Goal: Task Accomplishment & Management: Use online tool/utility

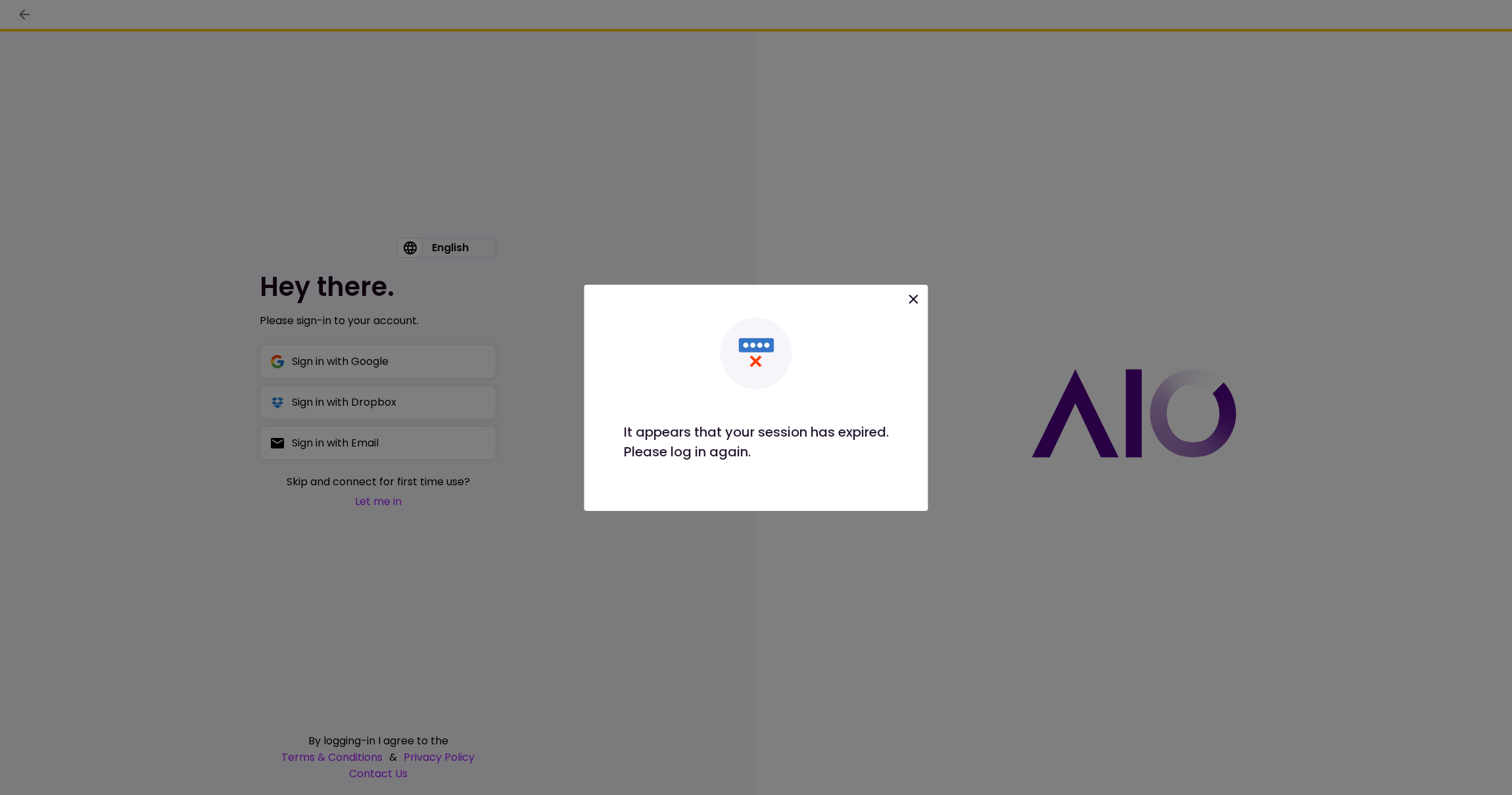
click at [916, 297] on icon at bounding box center [913, 299] width 9 height 9
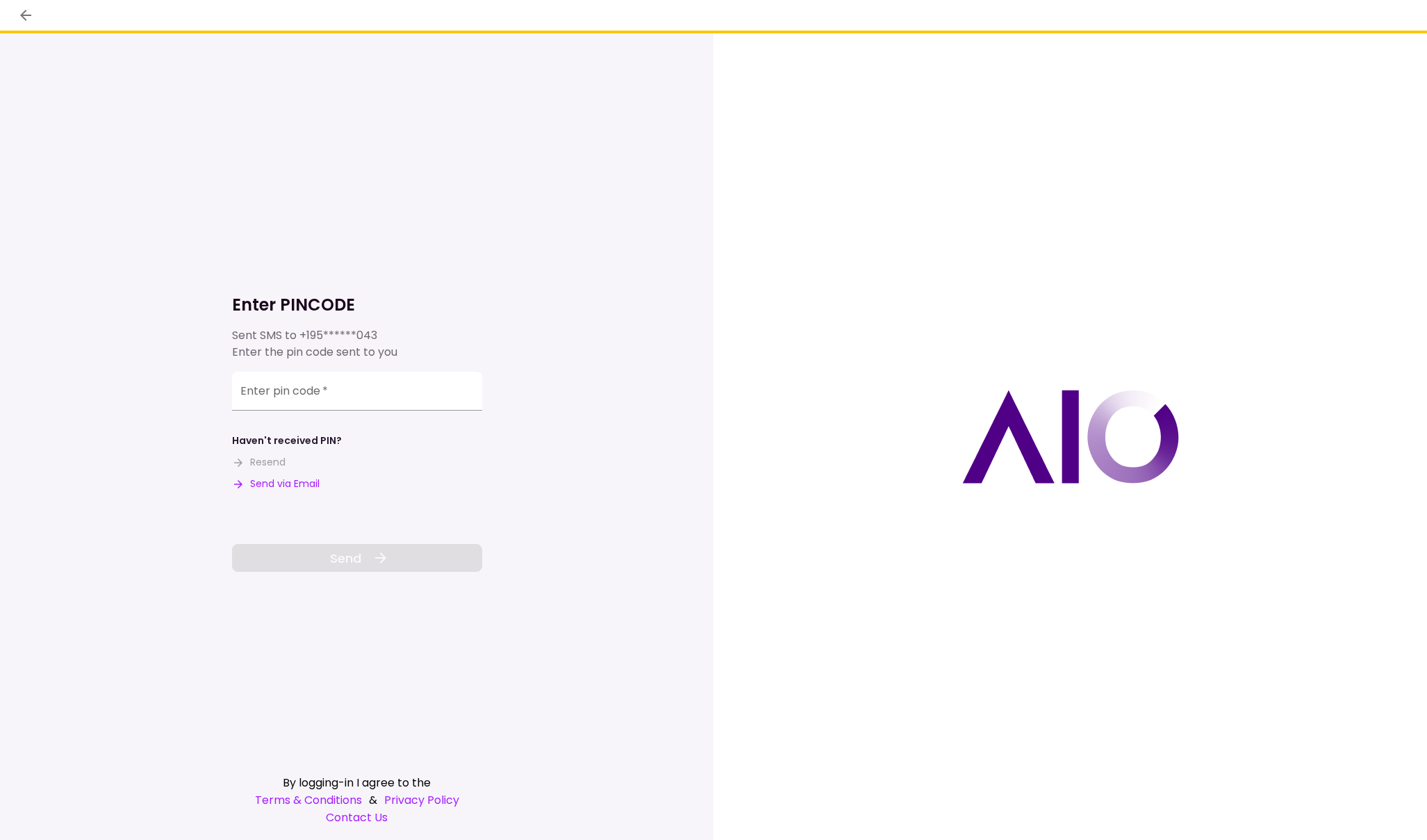
click at [289, 489] on button "Send via Email" at bounding box center [276, 483] width 88 height 15
click at [386, 396] on input "Enter pin code   *" at bounding box center [358, 391] width 250 height 39
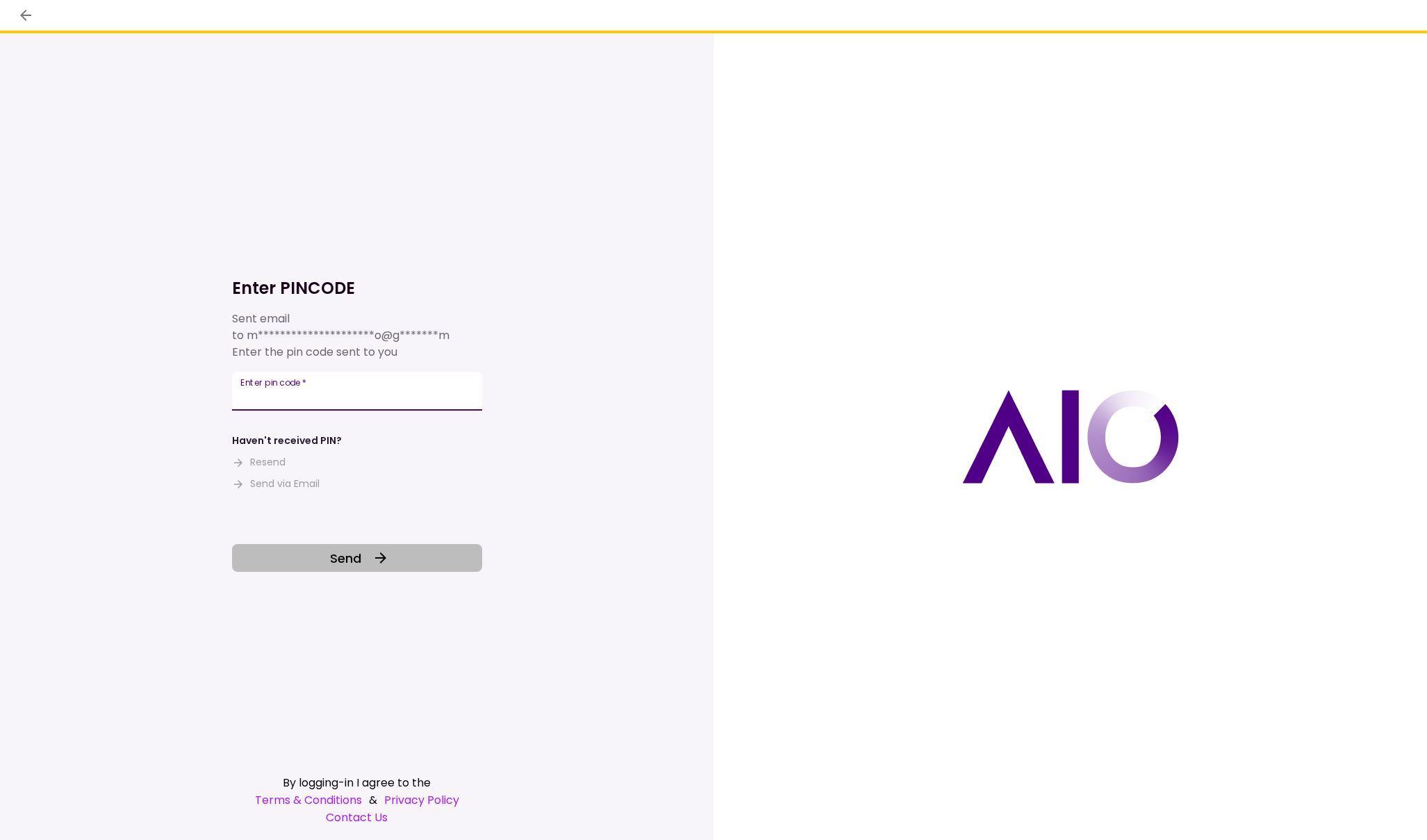
type input "******"
click at [363, 565] on button "Send" at bounding box center [358, 558] width 250 height 28
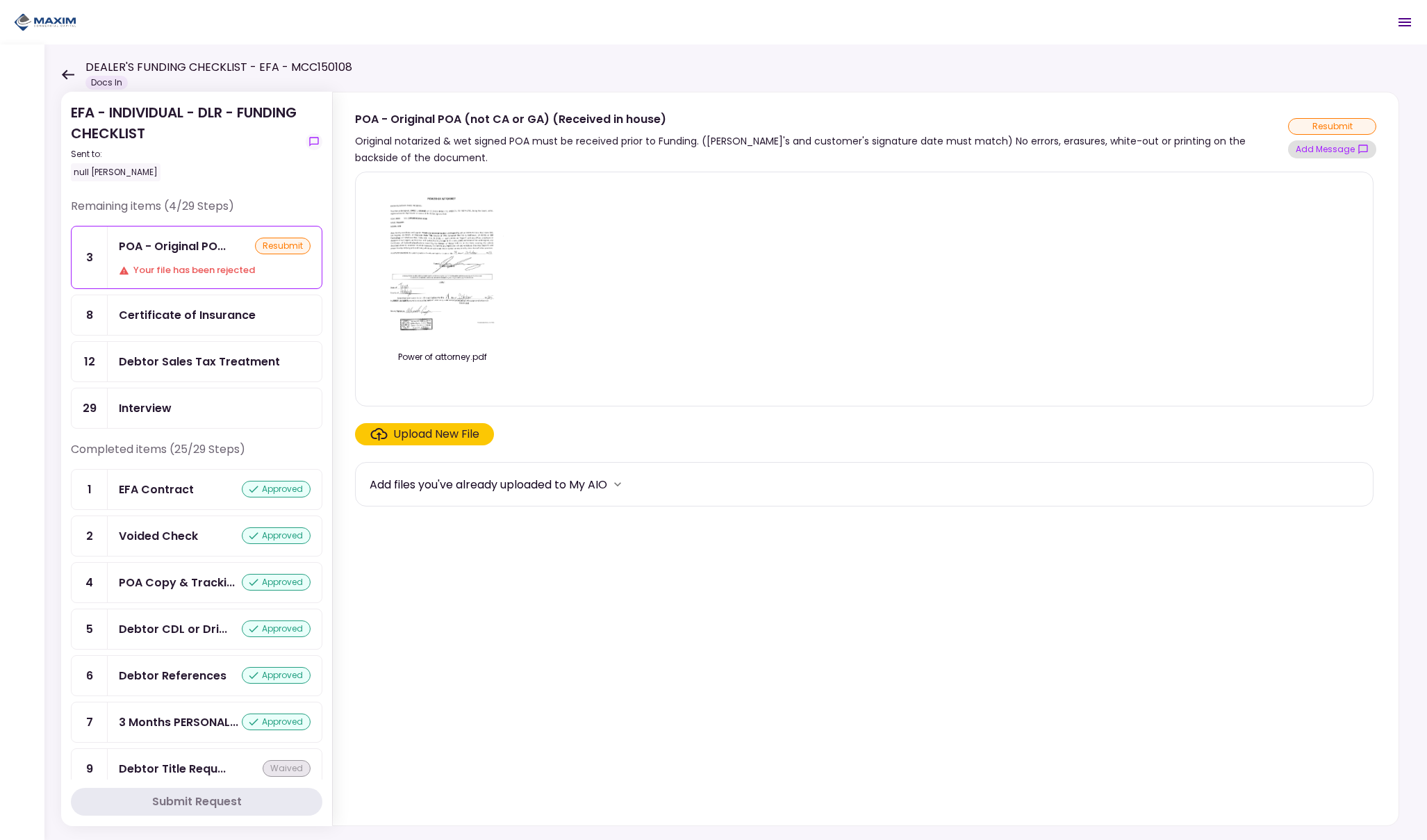
click at [1324, 149] on button "Add Message" at bounding box center [1332, 149] width 88 height 18
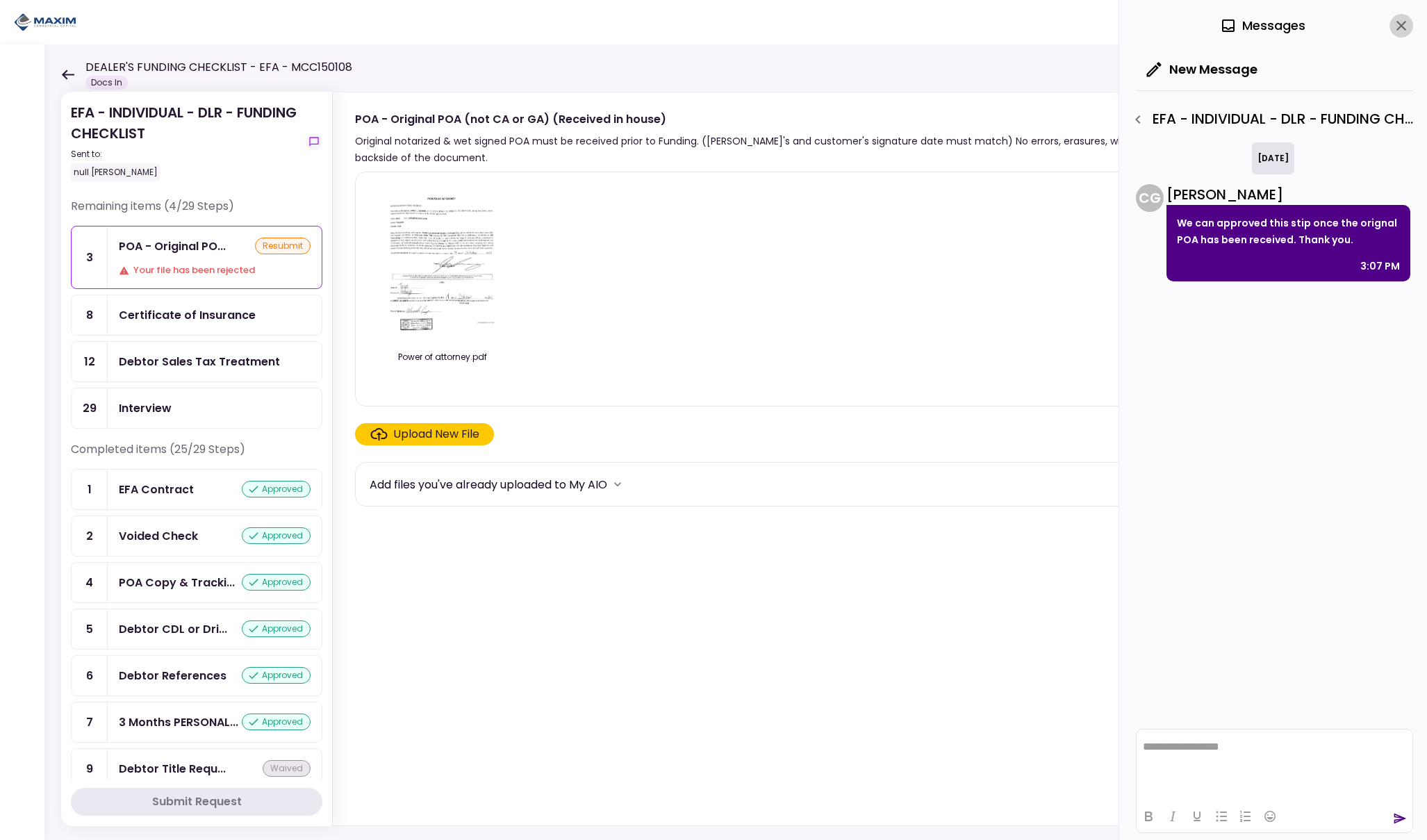
click at [1402, 27] on icon "close" at bounding box center [1401, 25] width 16 height 16
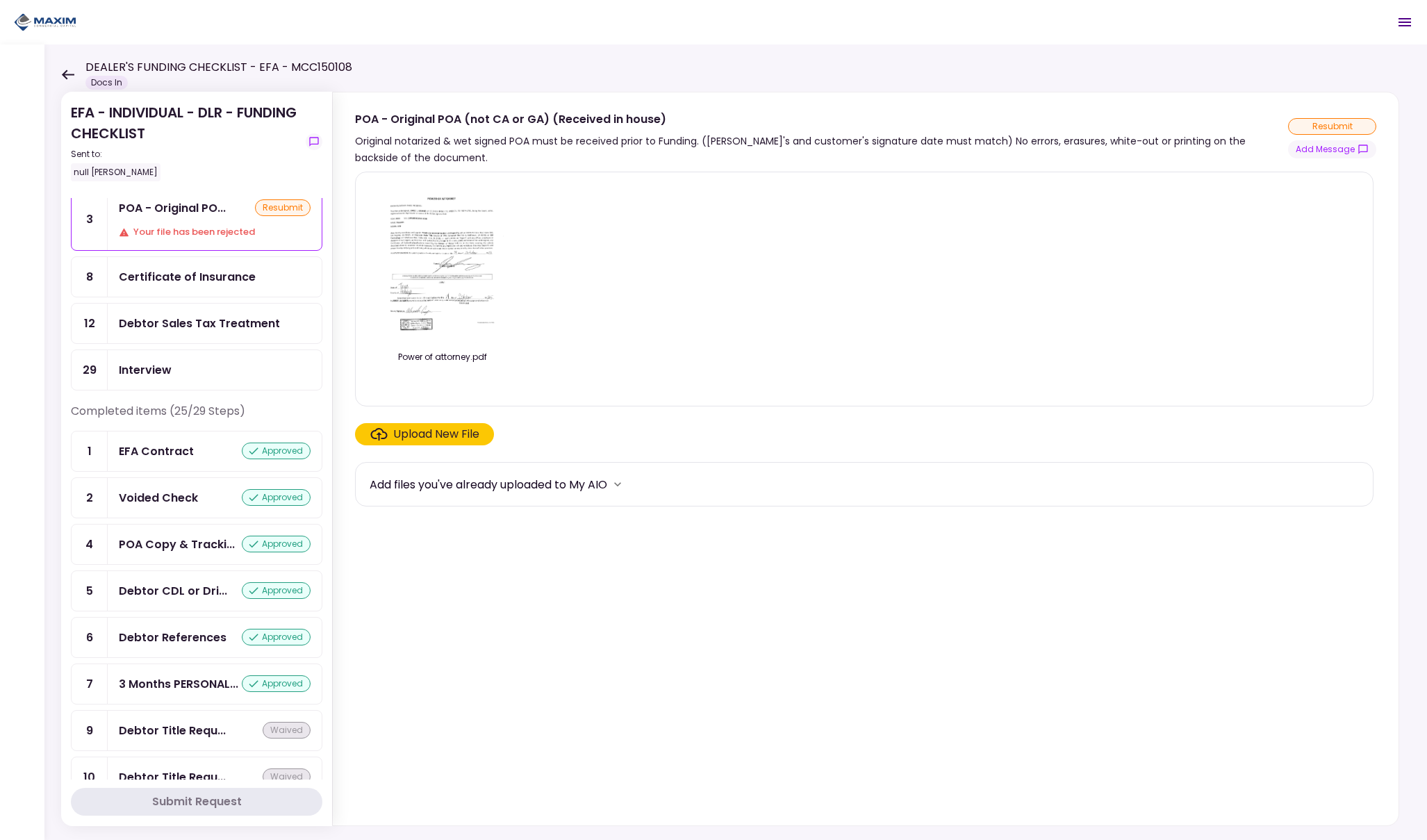
scroll to position [59, 0]
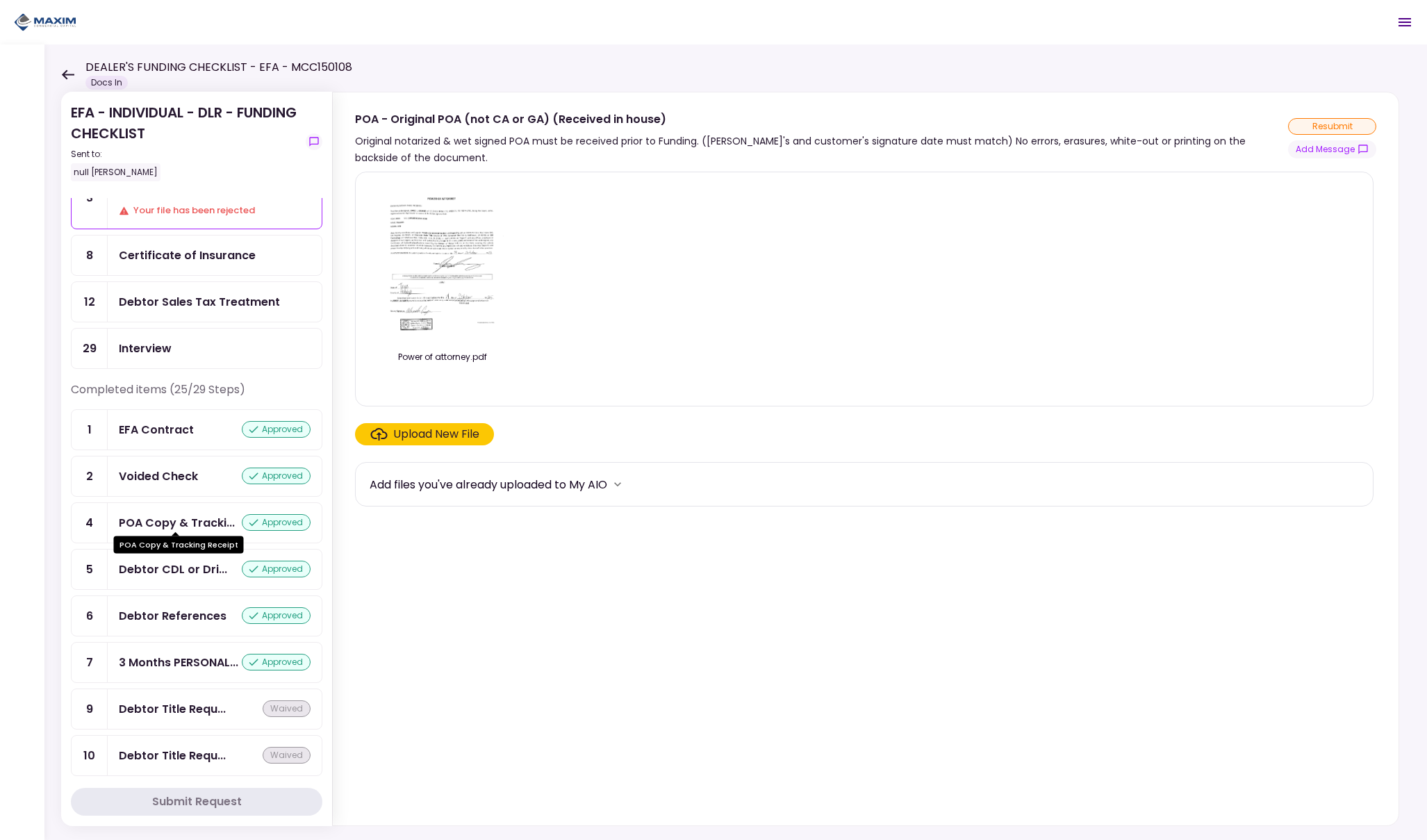
click at [174, 517] on div "POA Copy & Tracki..." at bounding box center [177, 522] width 116 height 17
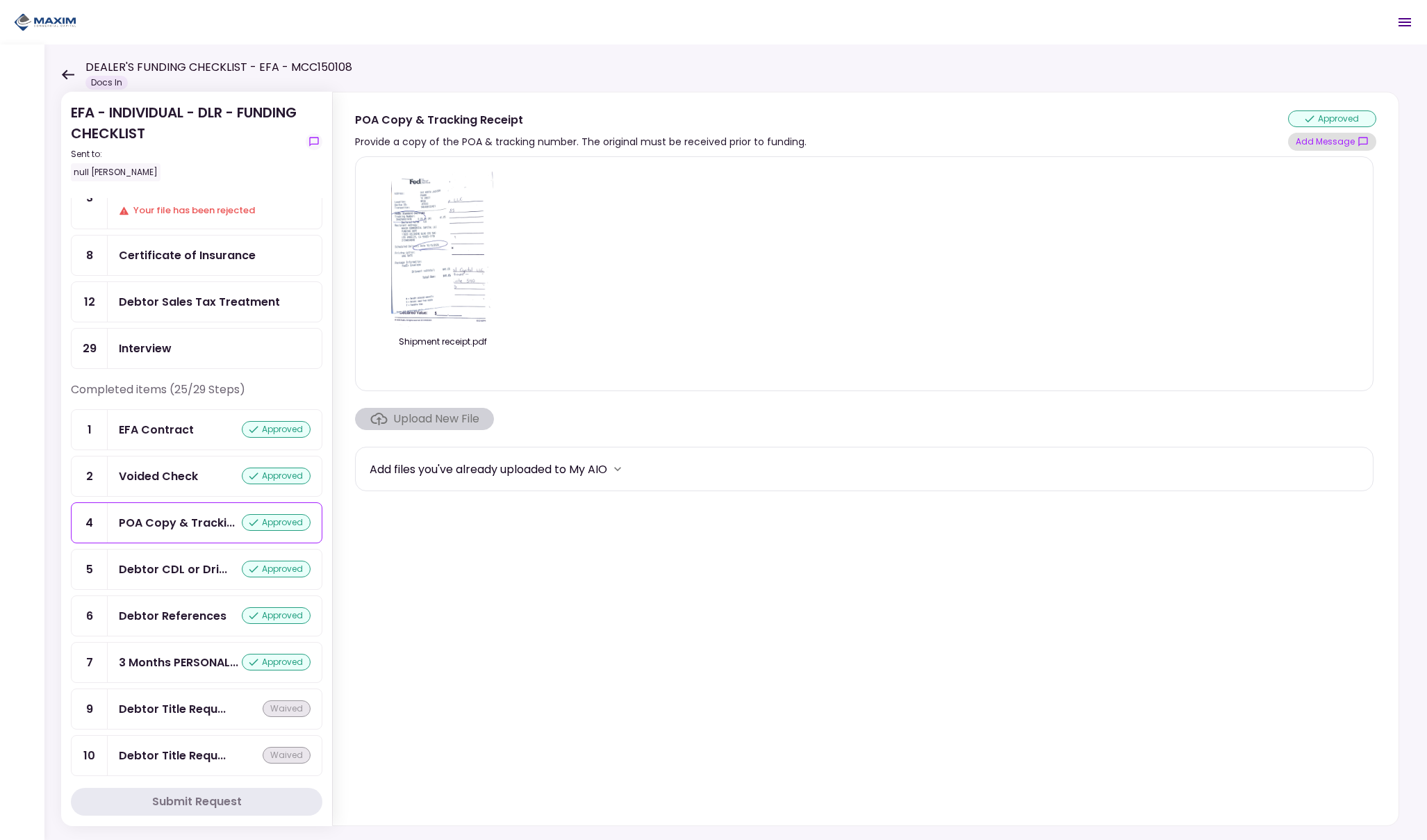
click at [1332, 140] on button "Add Message" at bounding box center [1332, 142] width 88 height 18
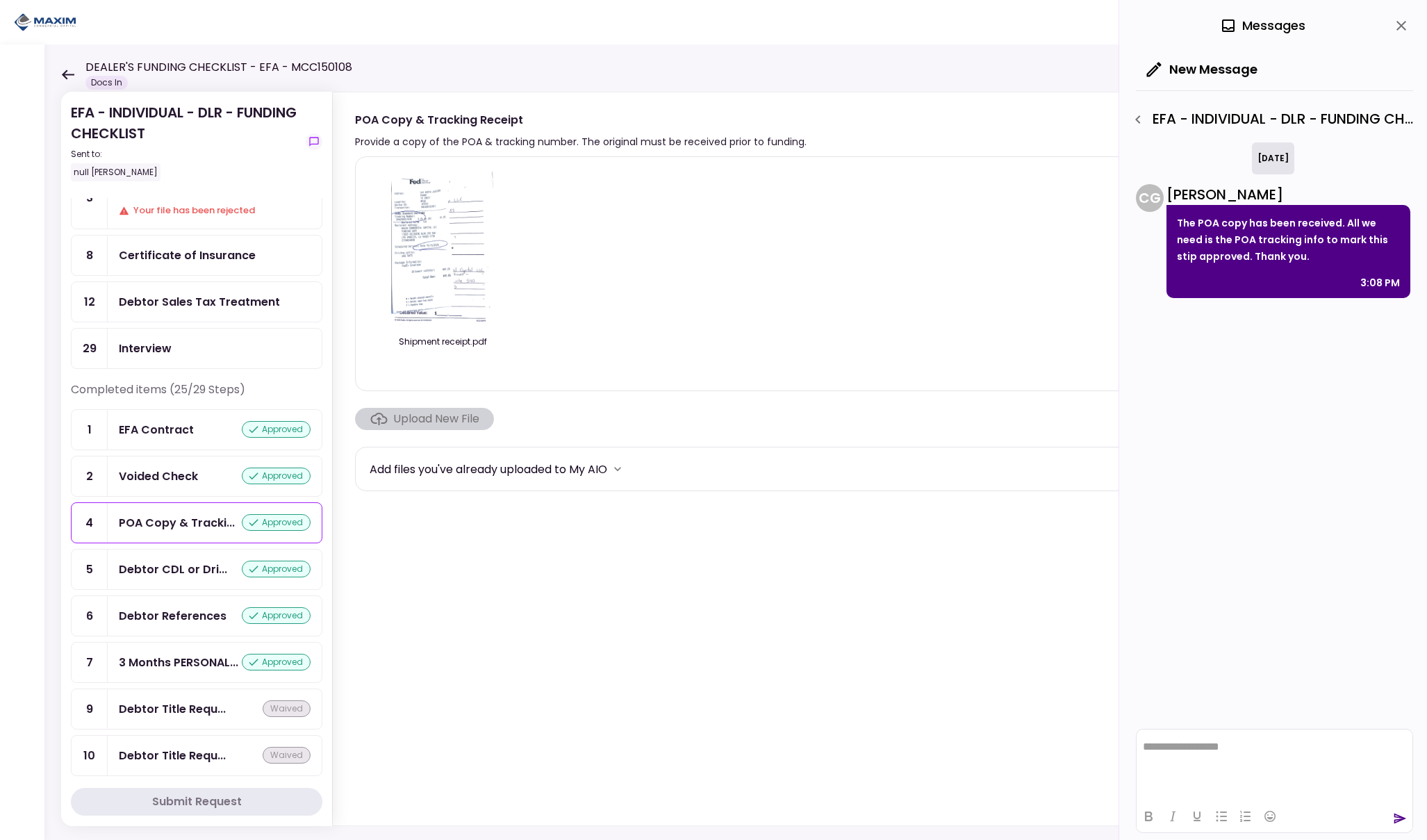
click at [1401, 27] on icon "close" at bounding box center [1401, 25] width 16 height 16
